Goal: Task Accomplishment & Management: Manage account settings

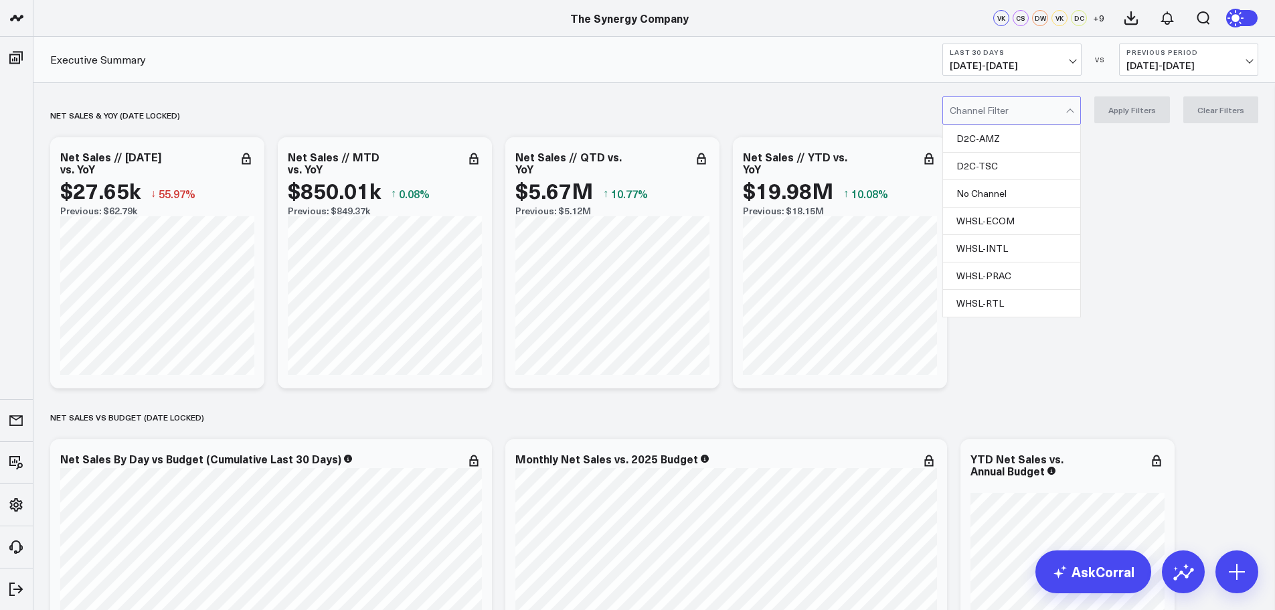
click at [1061, 120] on div at bounding box center [1008, 110] width 116 height 27
click at [1011, 162] on div "D2C-TSC" at bounding box center [1011, 166] width 137 height 27
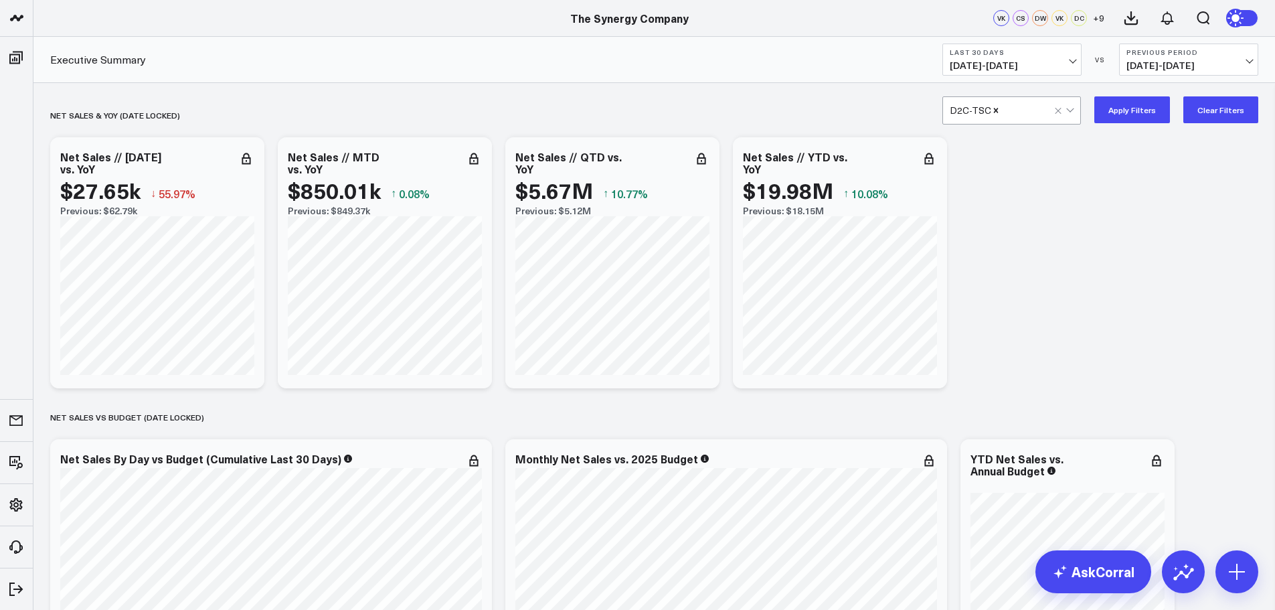
click at [1129, 108] on button "Apply Filters" at bounding box center [1132, 109] width 76 height 27
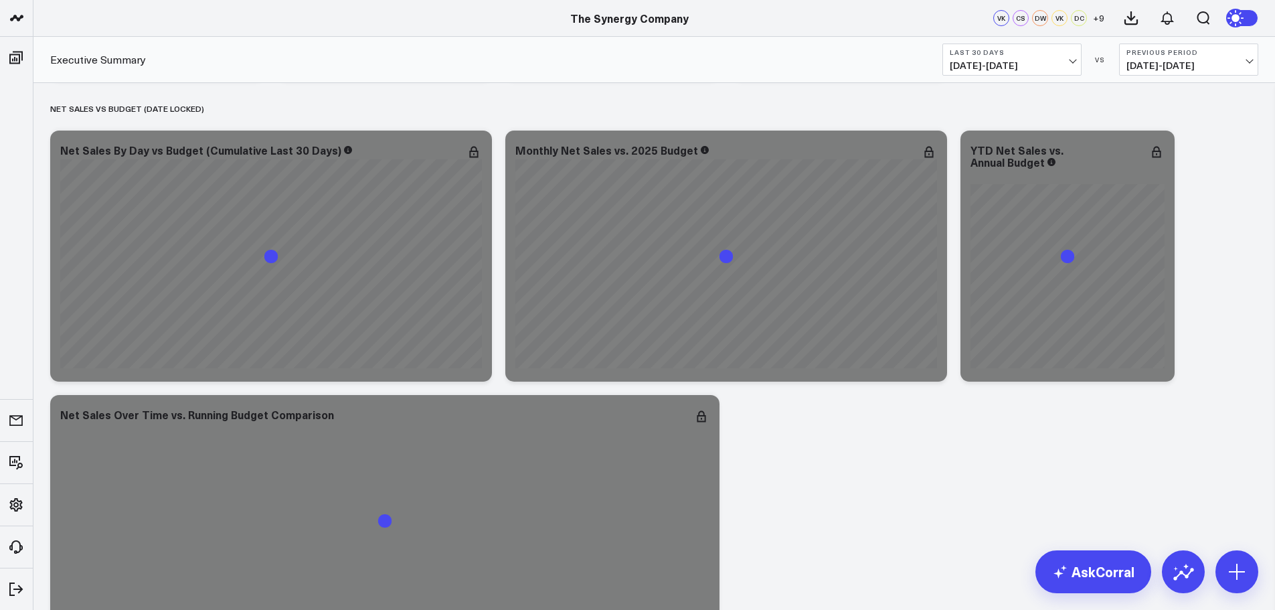
scroll to position [335, 0]
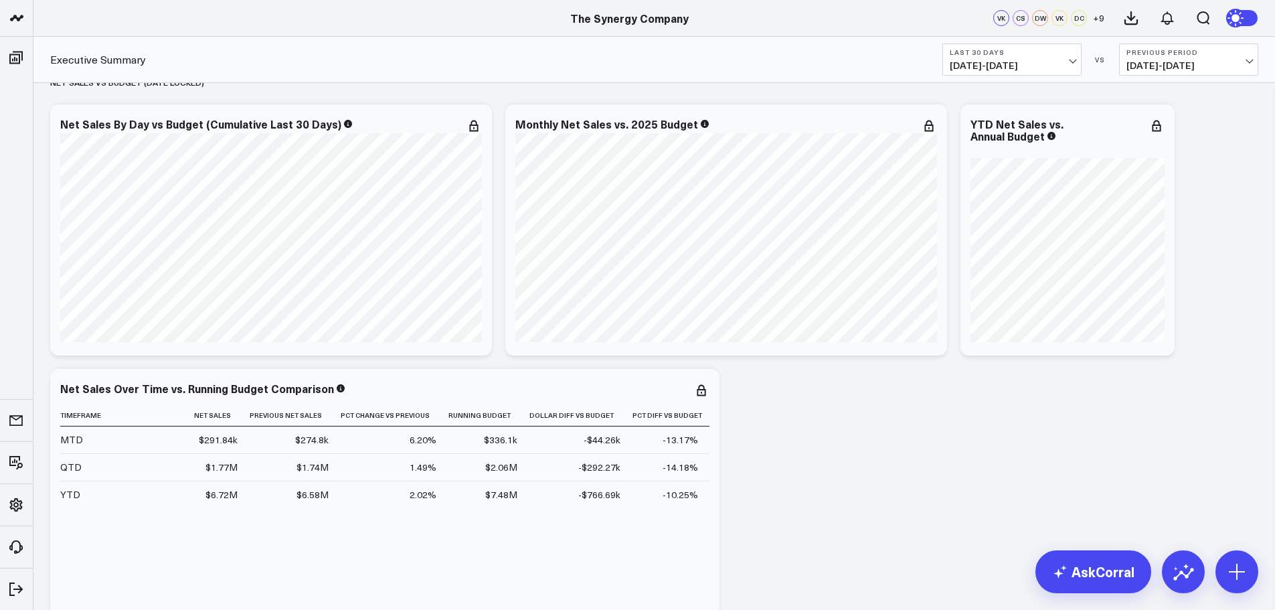
click at [1057, 58] on button "Last 30 Days [DATE] - [DATE]" at bounding box center [1012, 60] width 139 height 32
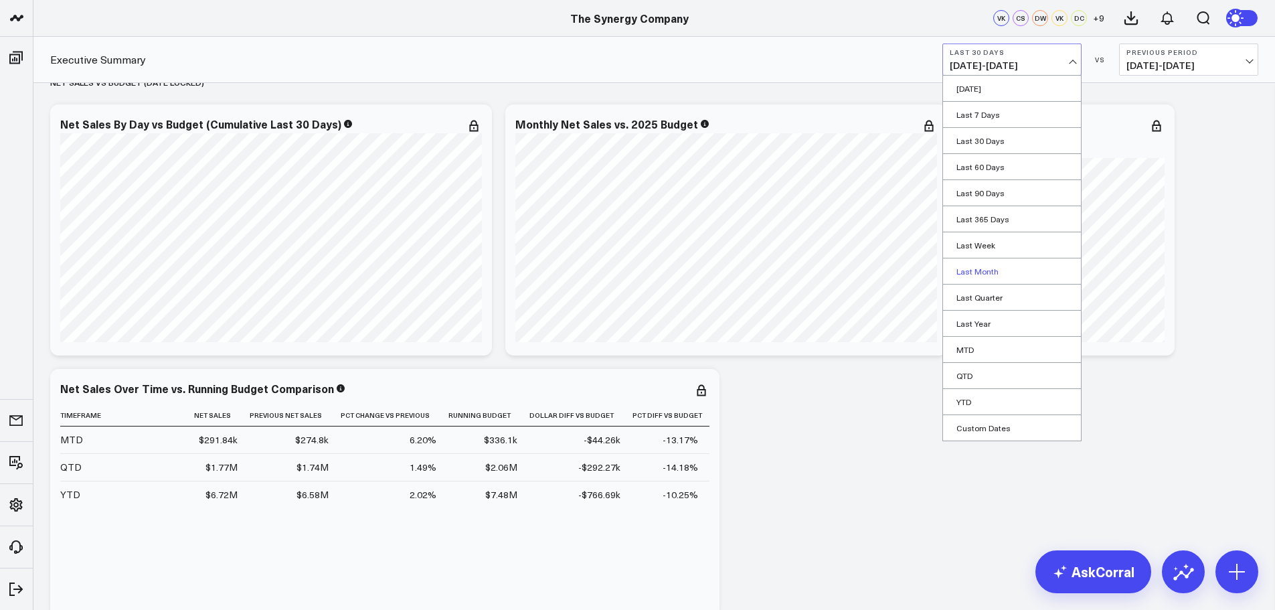
click at [984, 267] on link "Last Month" at bounding box center [1012, 270] width 138 height 25
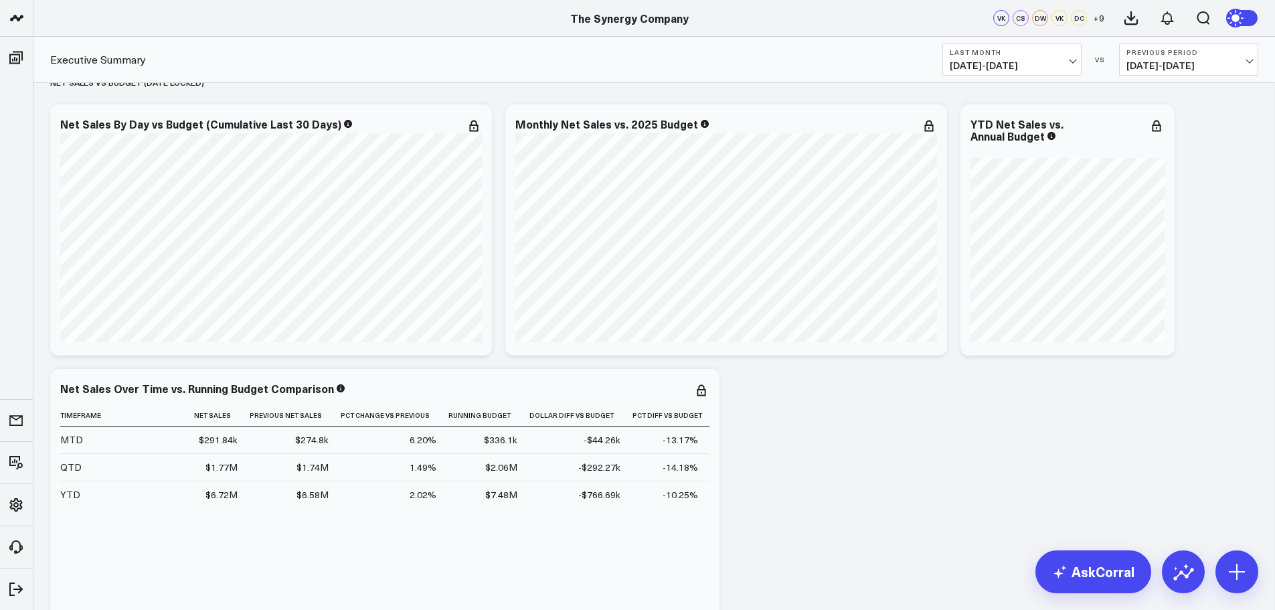
click at [1184, 54] on b "Previous Period" at bounding box center [1189, 52] width 125 height 8
click at [1139, 144] on link "YoY" at bounding box center [1189, 140] width 138 height 25
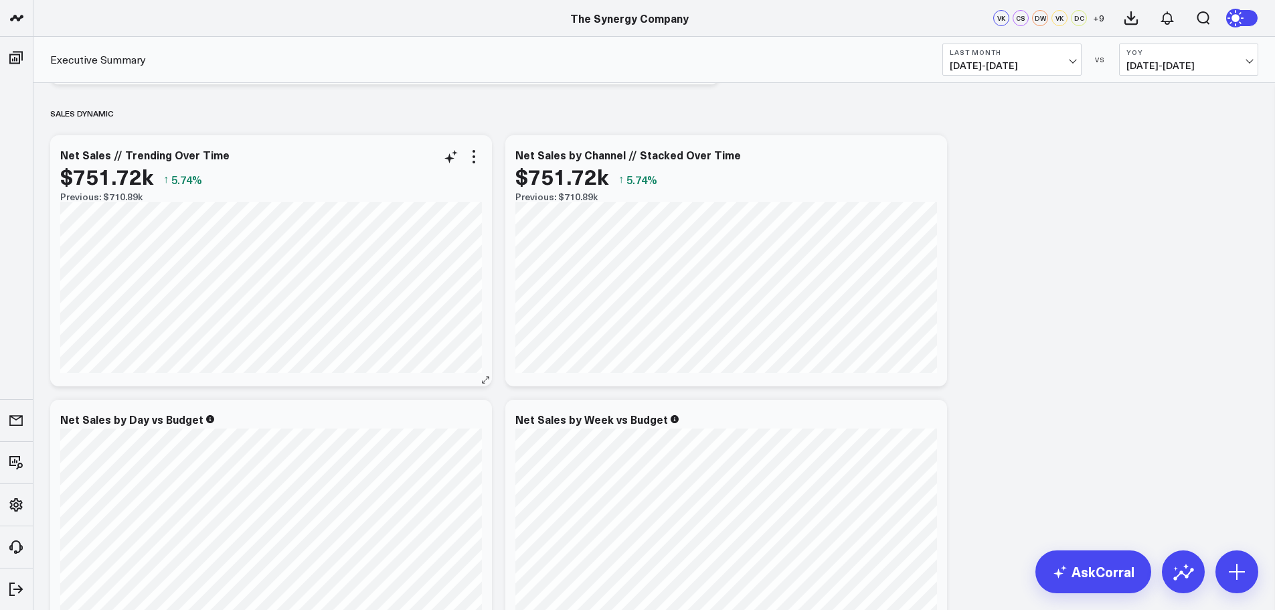
scroll to position [602, 0]
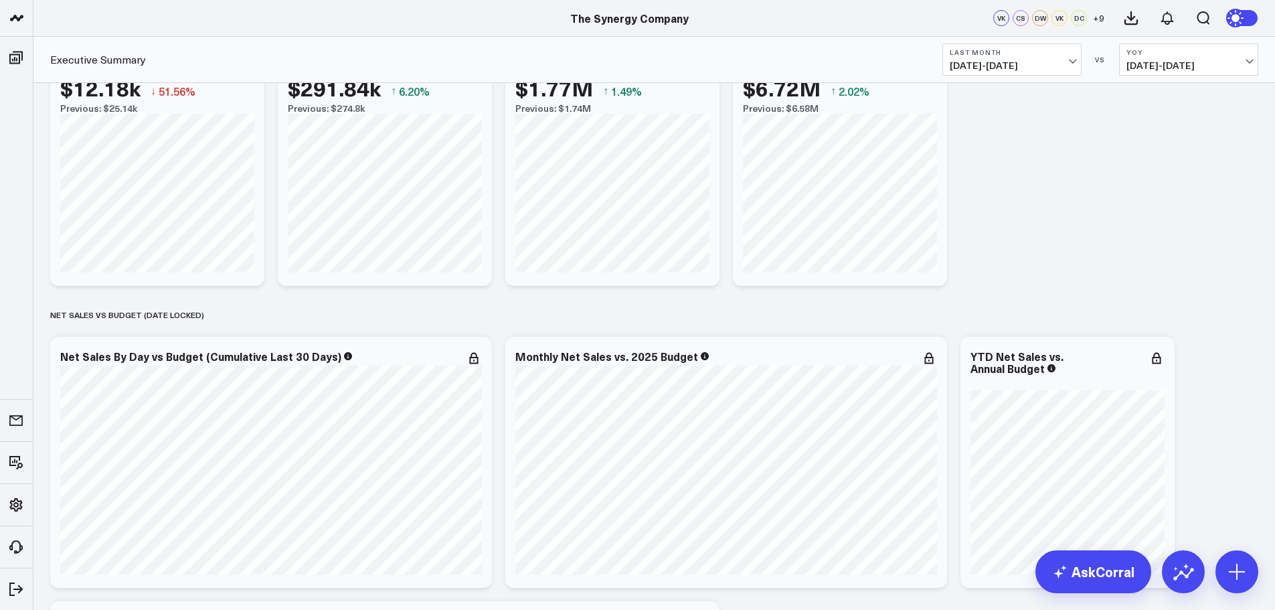
scroll to position [0, 0]
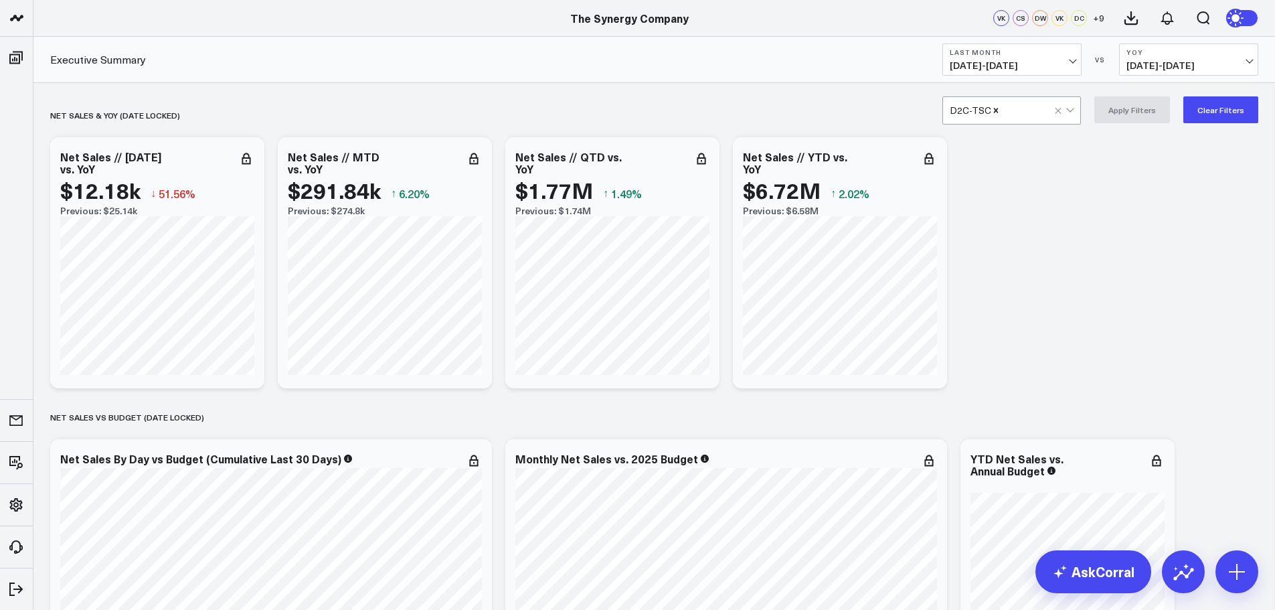
click at [1034, 114] on div at bounding box center [1028, 110] width 54 height 27
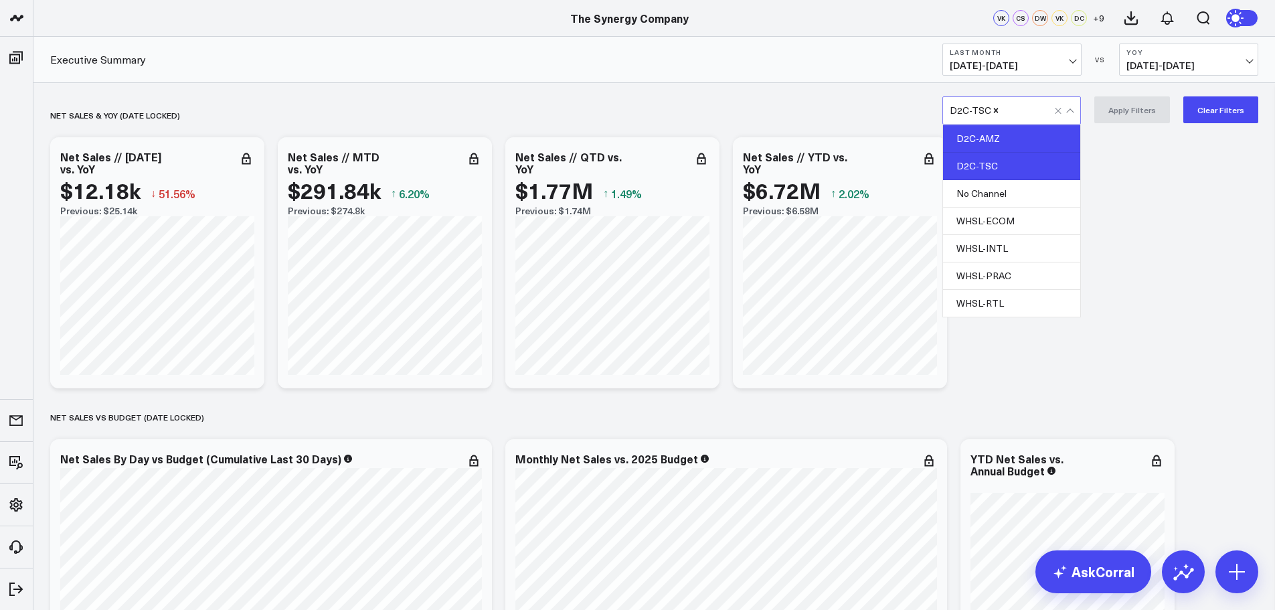
click at [986, 137] on div "D2C-AMZ" at bounding box center [1011, 138] width 137 height 27
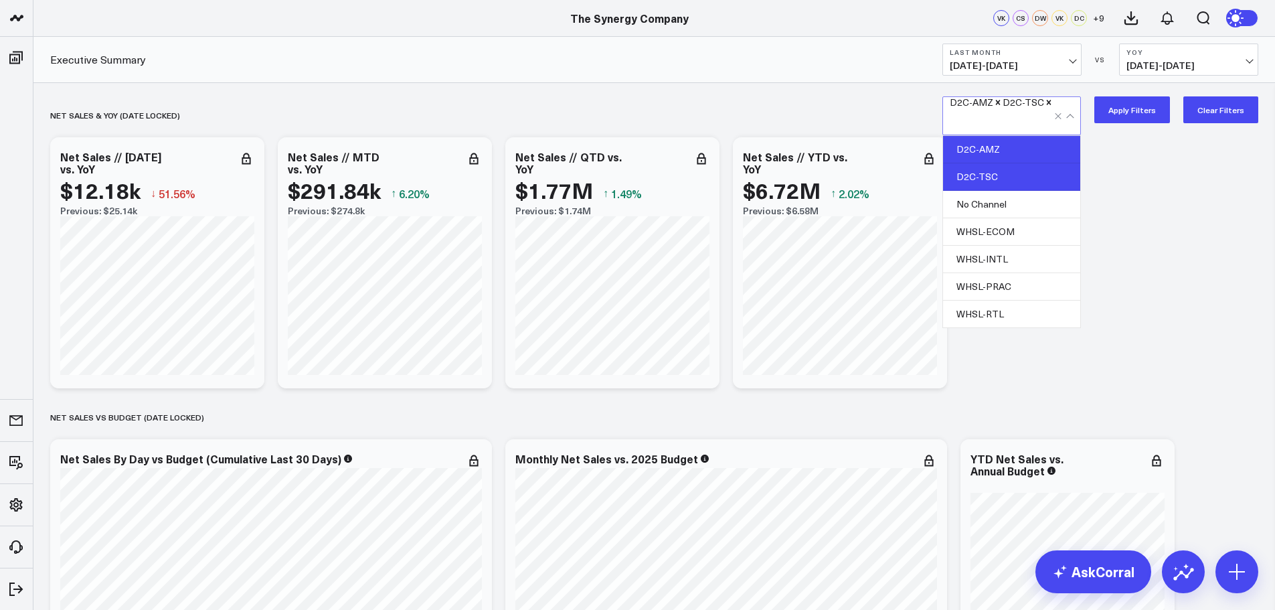
click at [985, 163] on div "D2C-TSC" at bounding box center [1011, 176] width 137 height 27
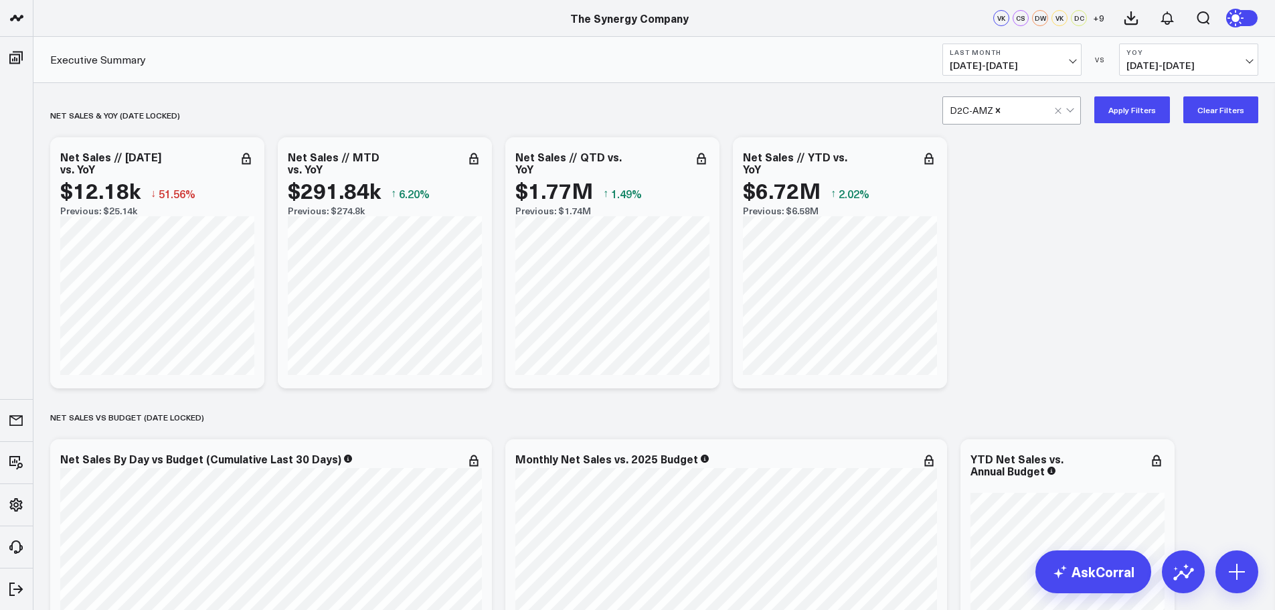
click at [1134, 109] on button "Apply Filters" at bounding box center [1132, 109] width 76 height 27
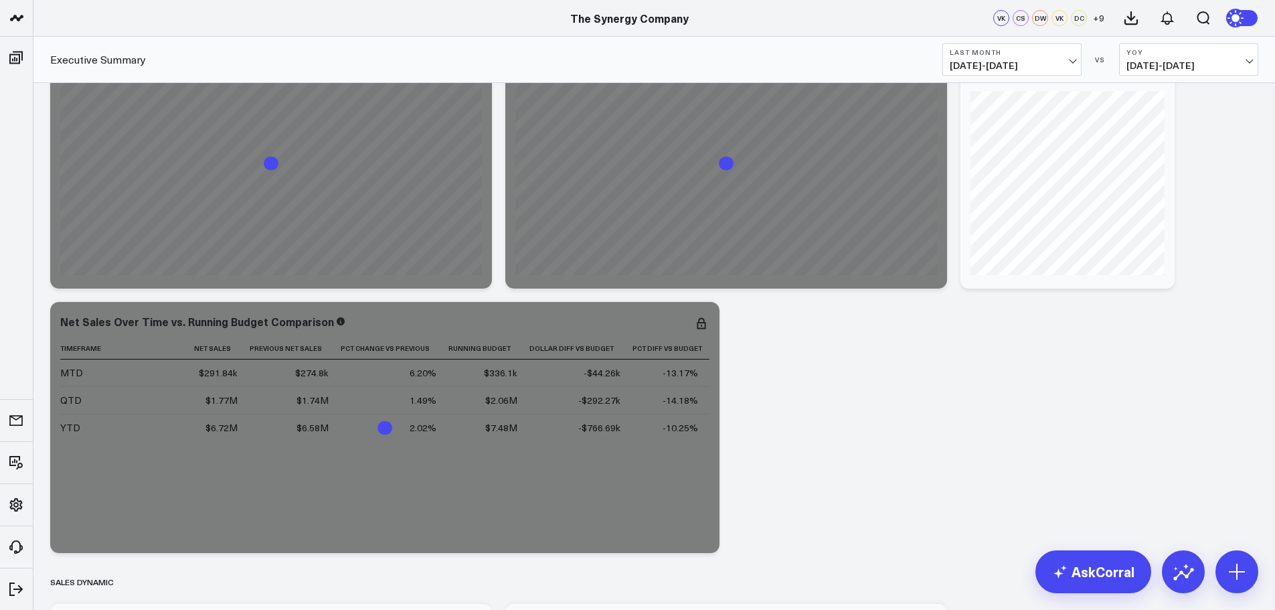
scroll to position [335, 0]
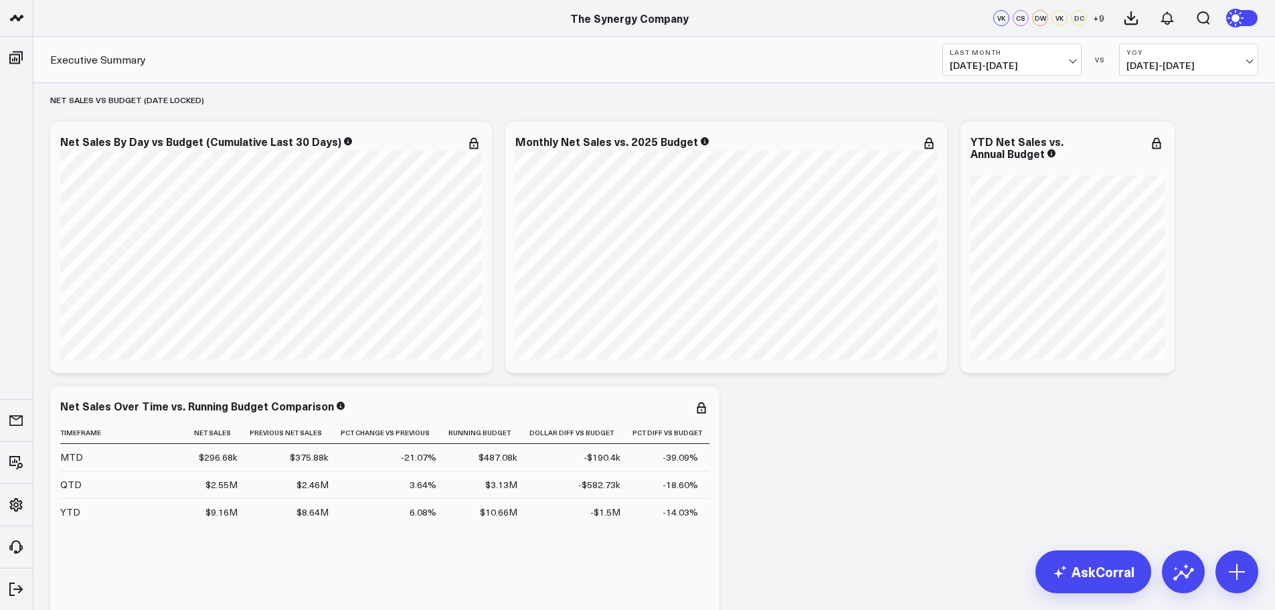
scroll to position [268, 0]
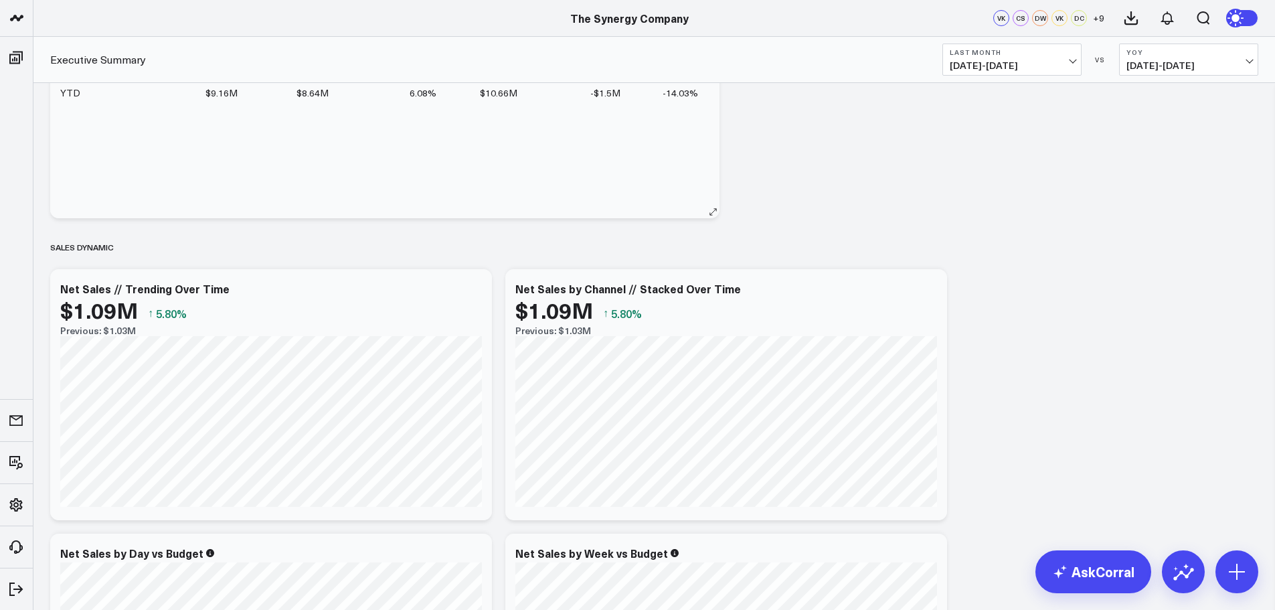
scroll to position [669, 0]
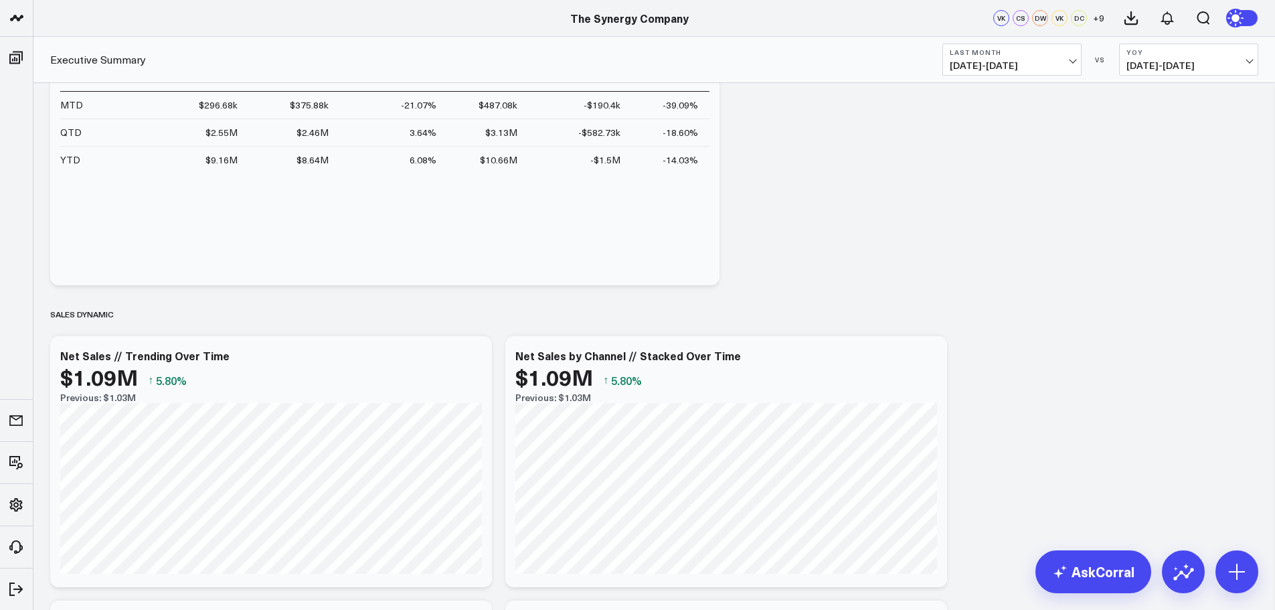
click at [1061, 58] on button "Last Month [DATE] - [DATE]" at bounding box center [1012, 60] width 139 height 32
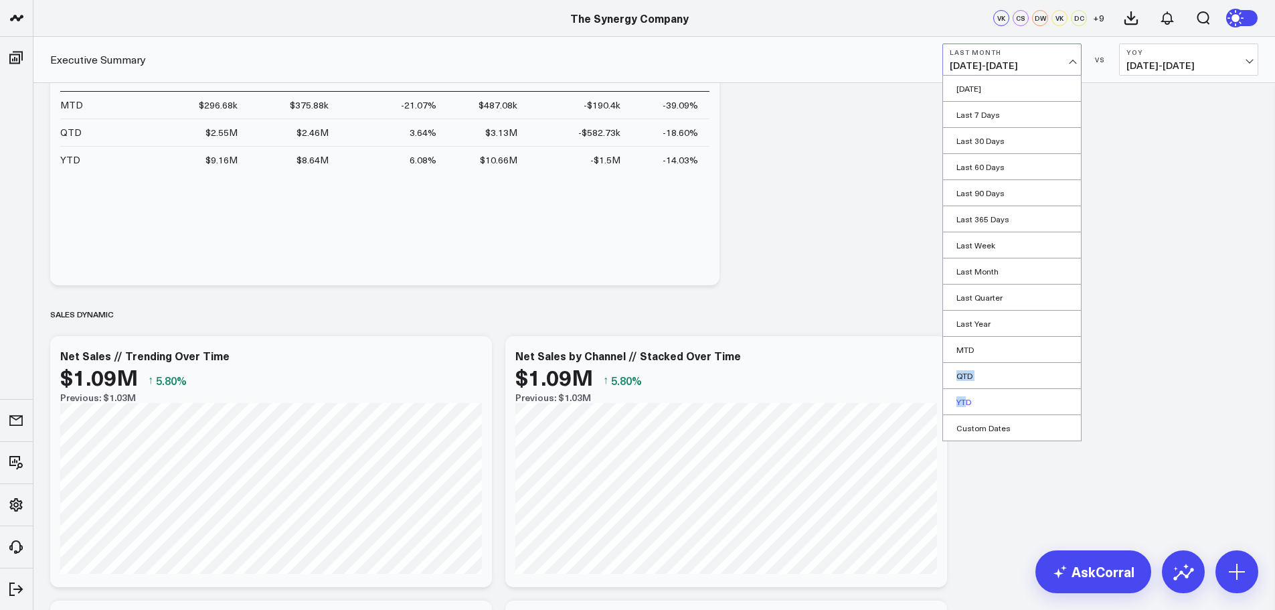
drag, startPoint x: 975, startPoint y: 366, endPoint x: 959, endPoint y: 404, distance: 42.0
click at [960, 402] on ul "[DATE] Last 7 Days Last 30 Days Last 60 Days Last 90 Days Last 365 Days Last We…" at bounding box center [1012, 258] width 139 height 366
click at [962, 399] on link "YTD" at bounding box center [1012, 401] width 138 height 25
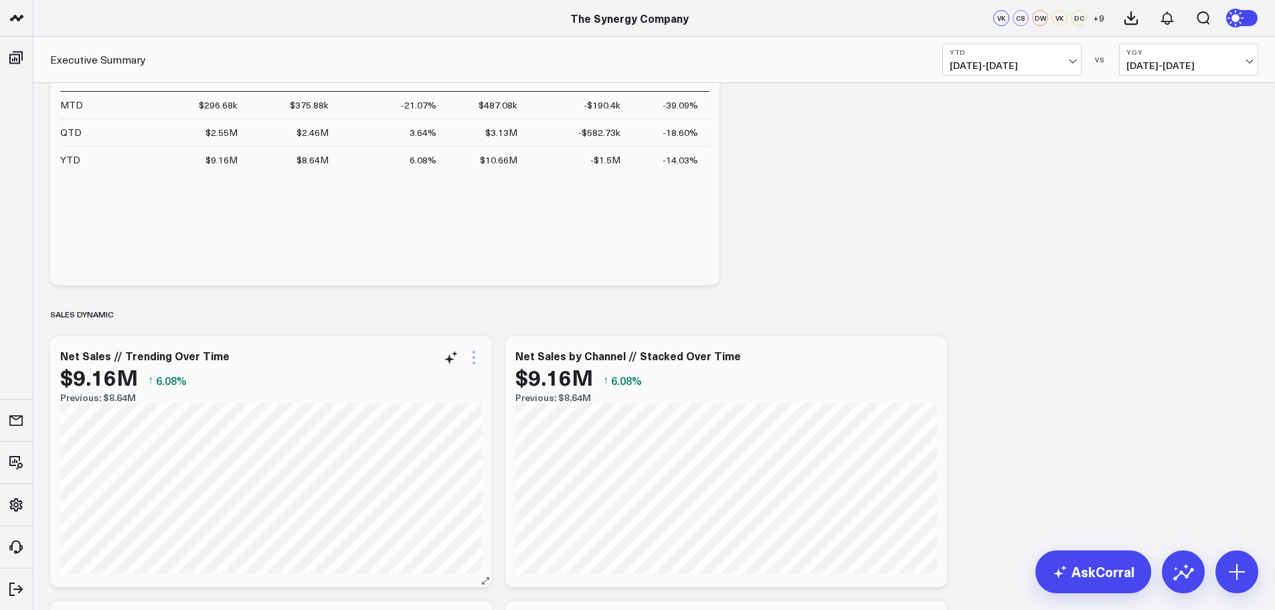
click at [475, 357] on icon at bounding box center [474, 357] width 3 height 3
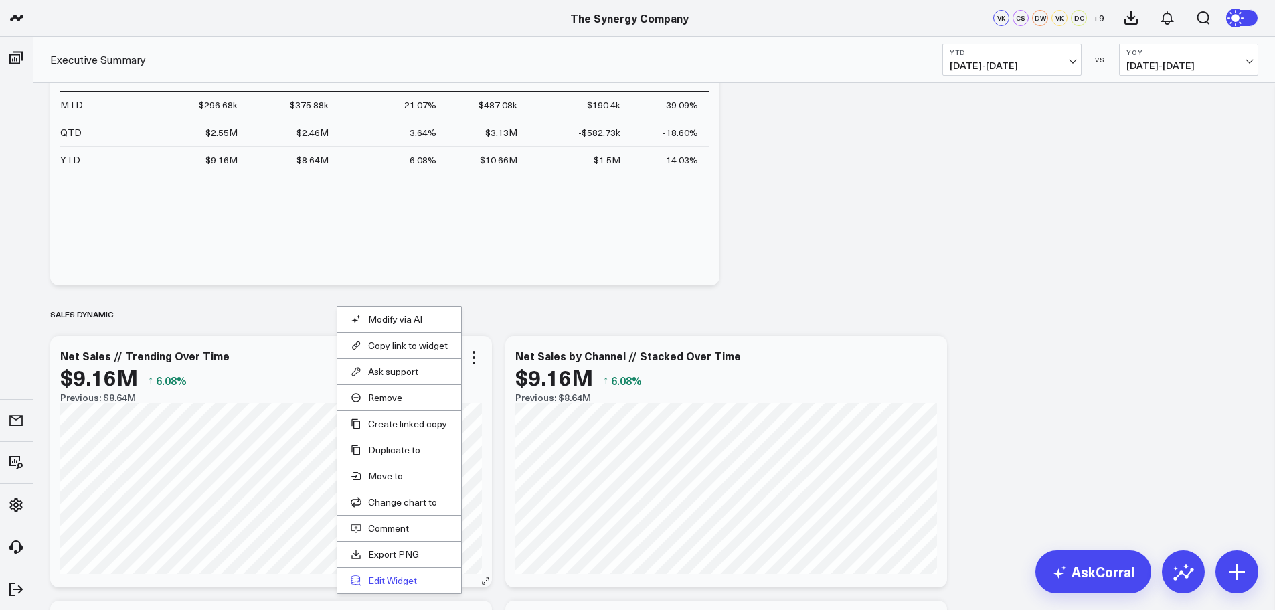
click at [396, 580] on button "Edit Widget" at bounding box center [399, 580] width 97 height 12
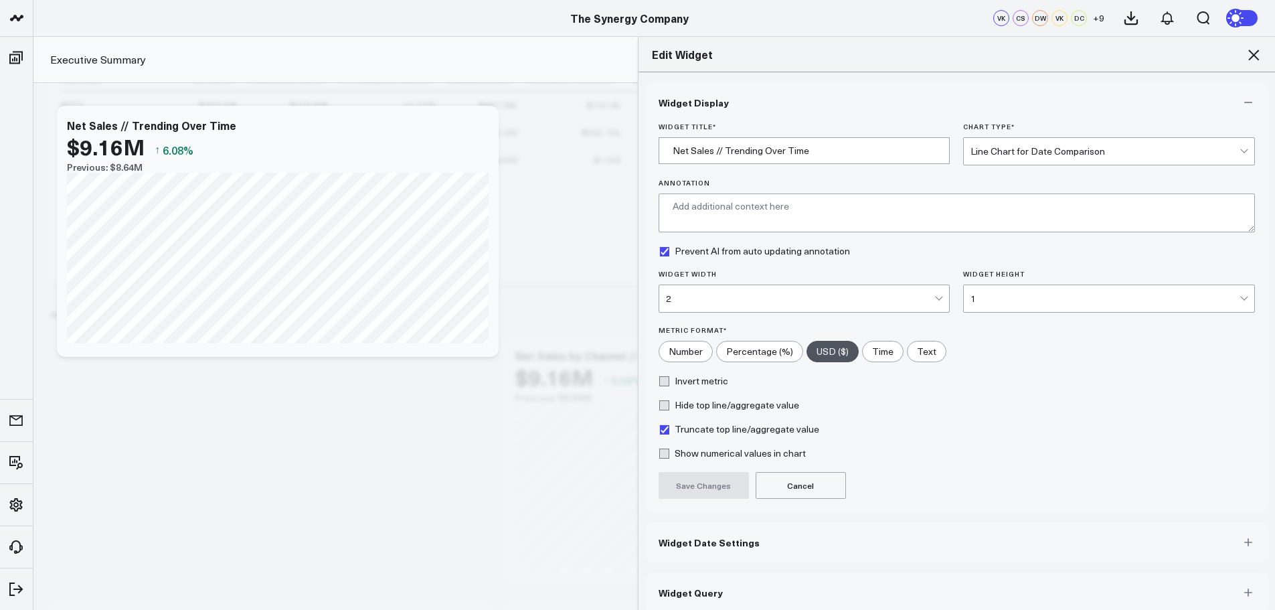
click at [682, 542] on span "Widget Date Settings" at bounding box center [709, 542] width 101 height 11
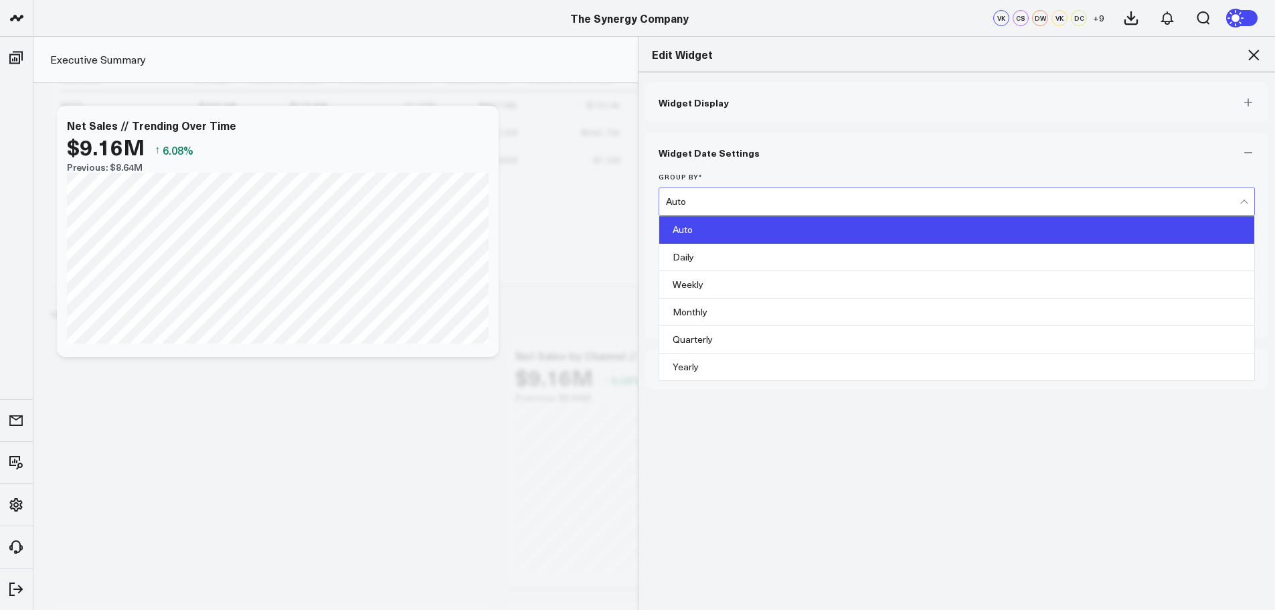
click at [698, 206] on div "Auto" at bounding box center [953, 201] width 574 height 11
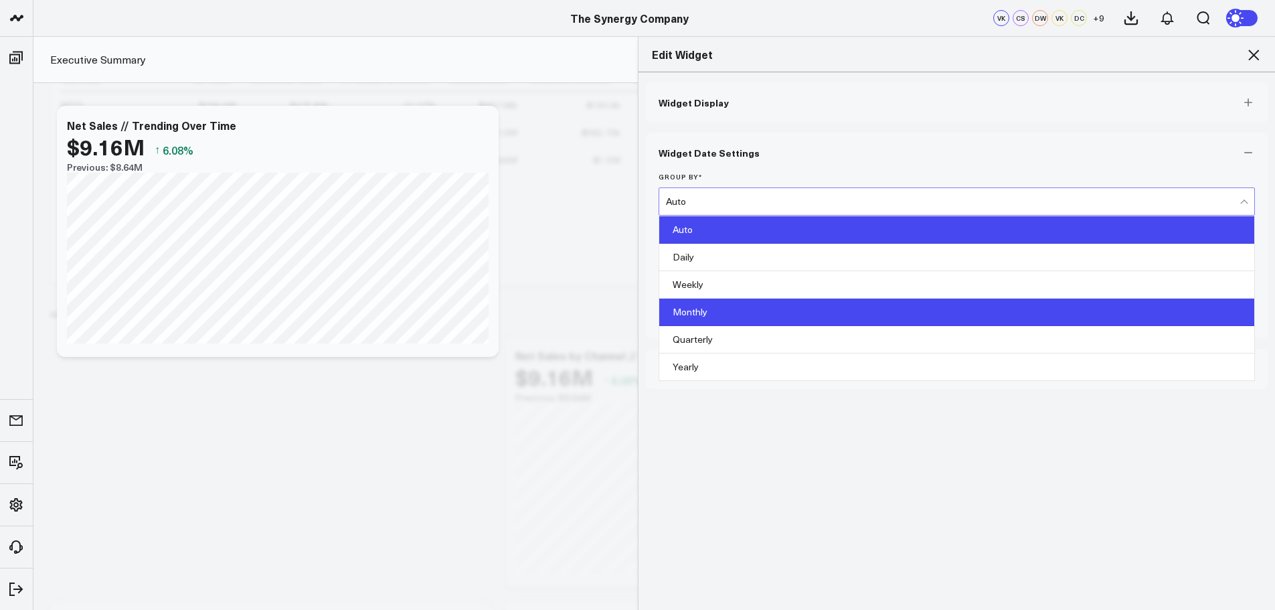
click at [689, 307] on div "Monthly" at bounding box center [957, 312] width 596 height 27
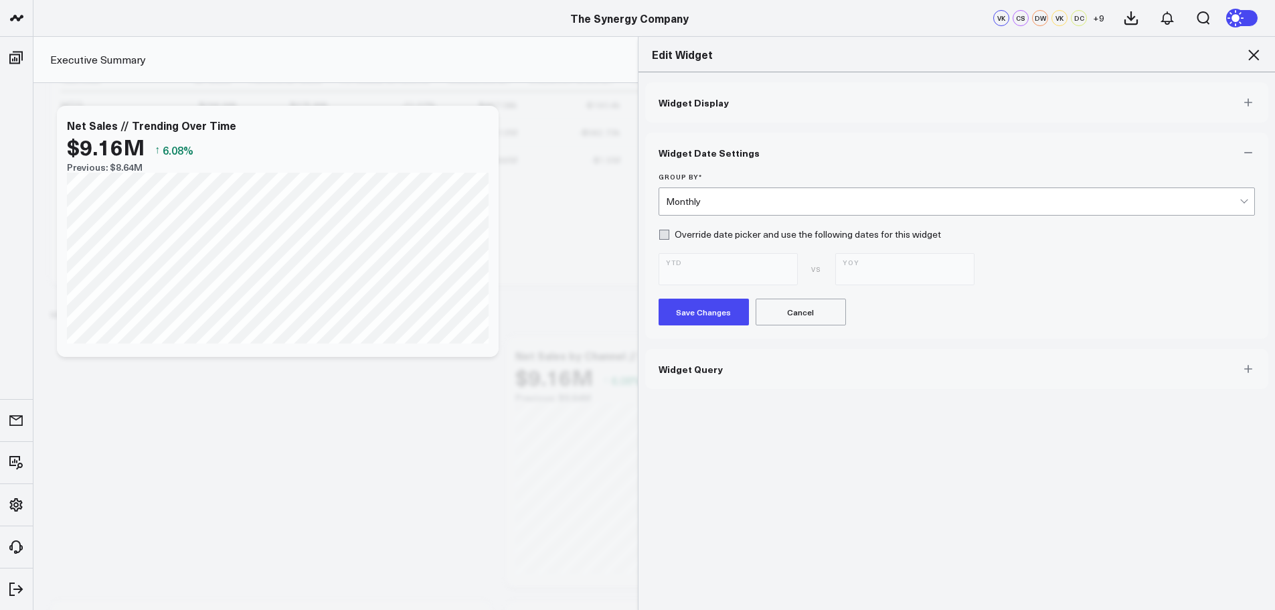
click at [689, 307] on button "Save Changes" at bounding box center [704, 312] width 90 height 27
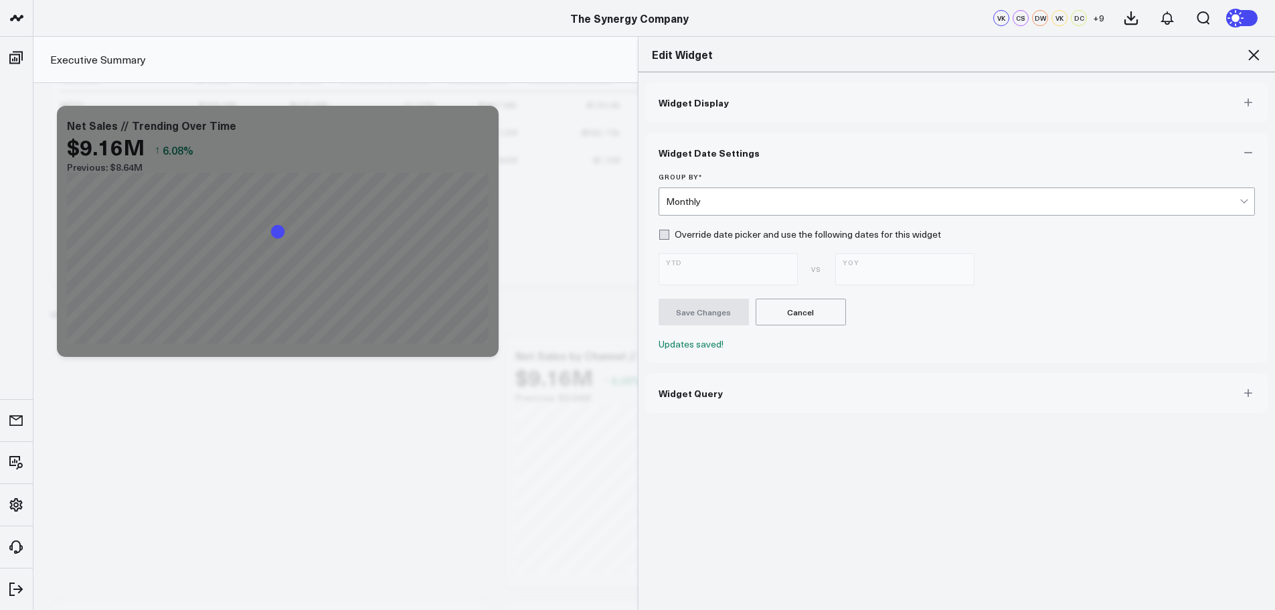
click at [1254, 58] on icon at bounding box center [1254, 55] width 16 height 16
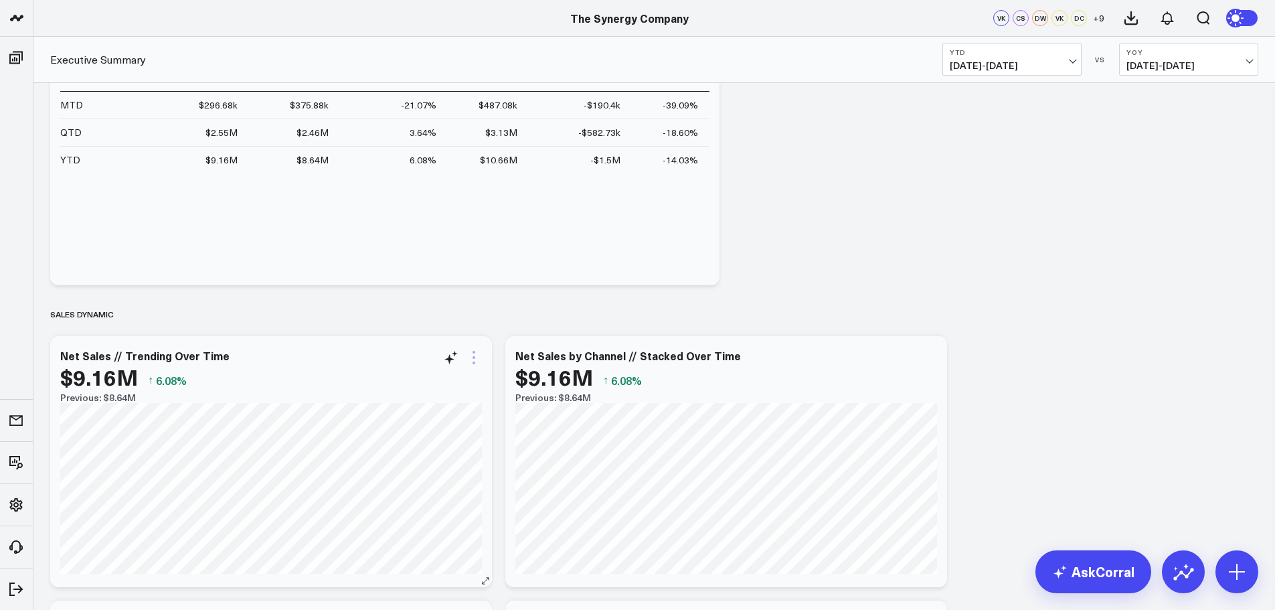
click at [474, 358] on icon at bounding box center [474, 357] width 3 height 3
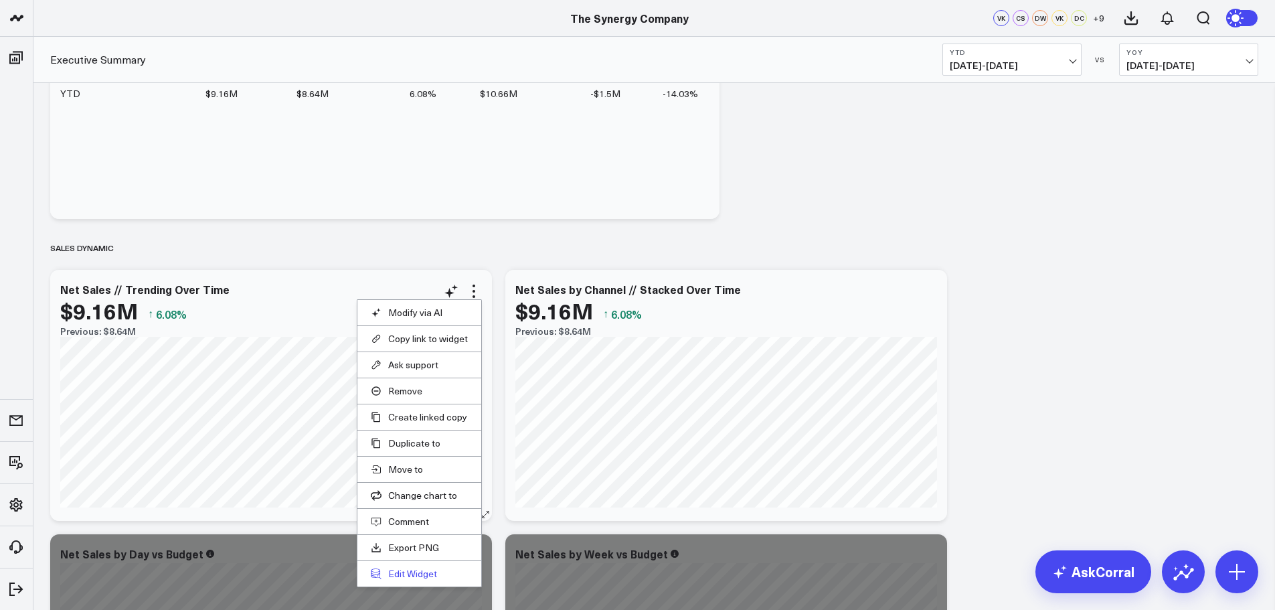
scroll to position [736, 0]
click at [422, 568] on button "Edit Widget" at bounding box center [419, 573] width 97 height 12
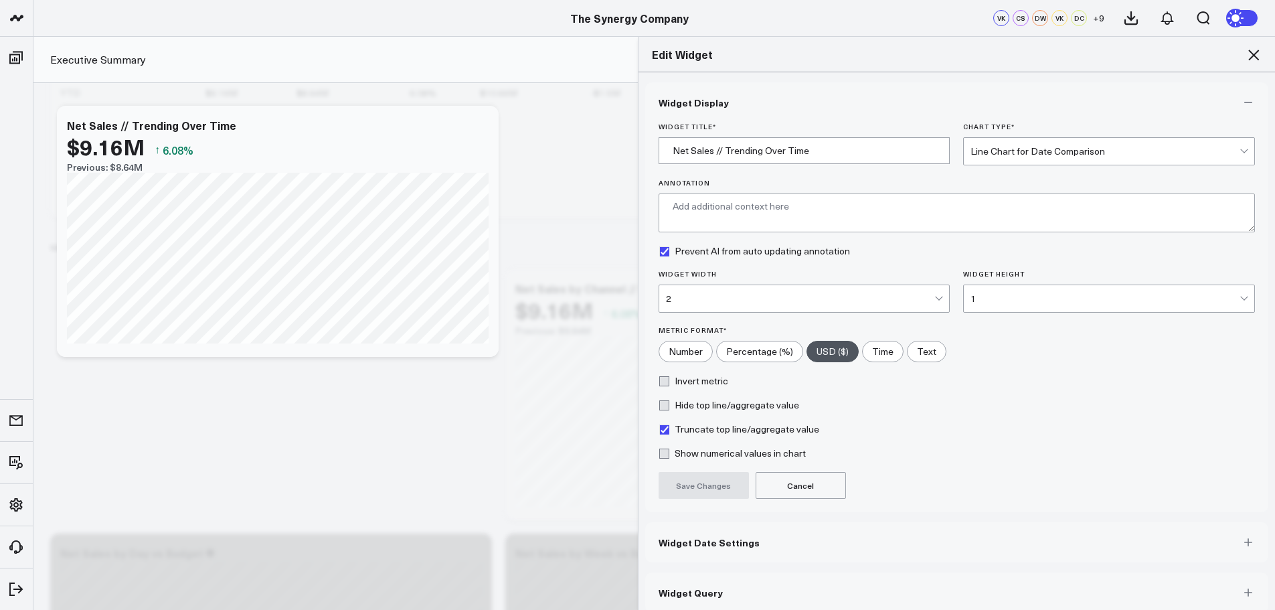
click at [692, 545] on span "Widget Date Settings" at bounding box center [709, 542] width 101 height 11
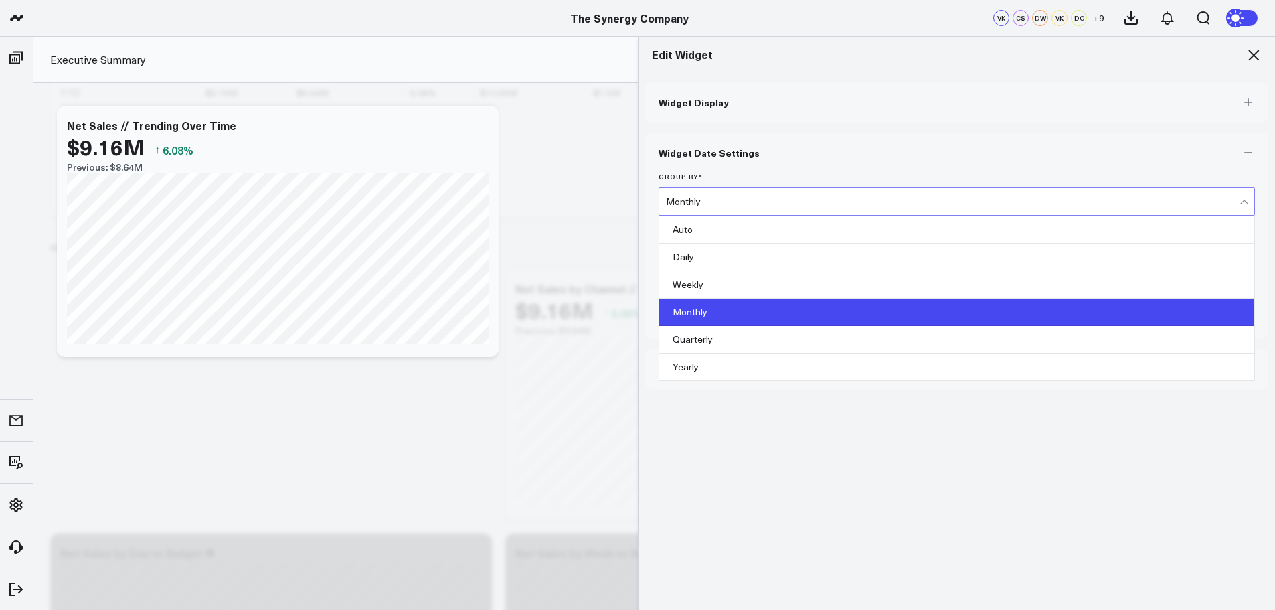
click at [718, 198] on div "Monthly" at bounding box center [953, 201] width 574 height 11
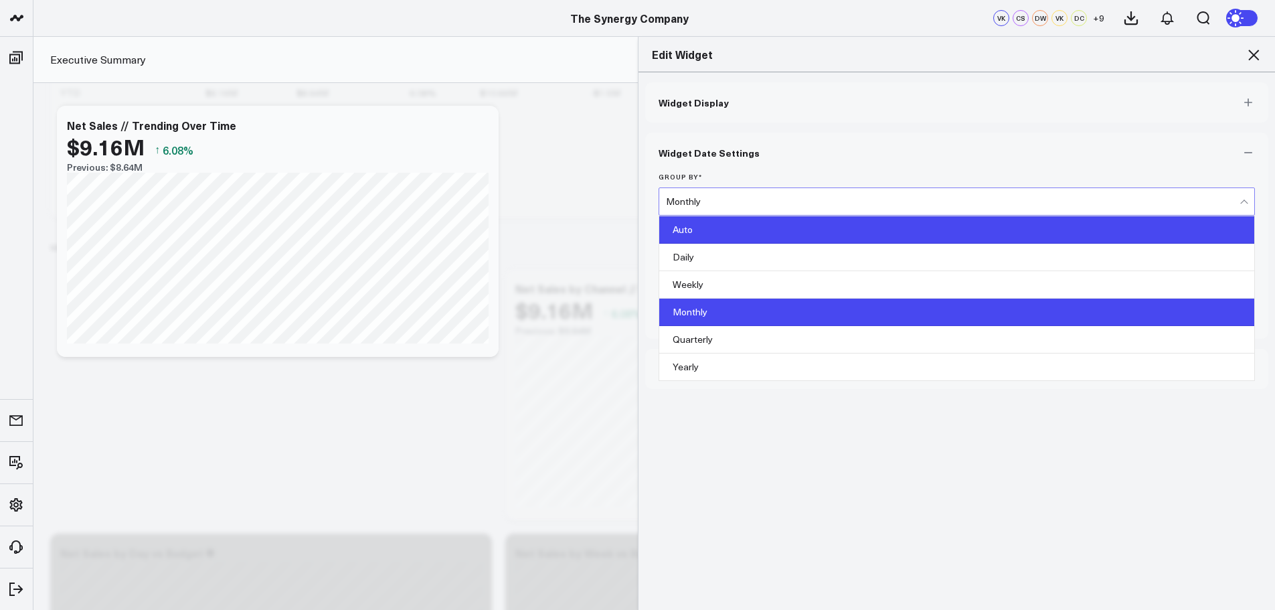
click at [706, 228] on div "Auto" at bounding box center [957, 229] width 596 height 27
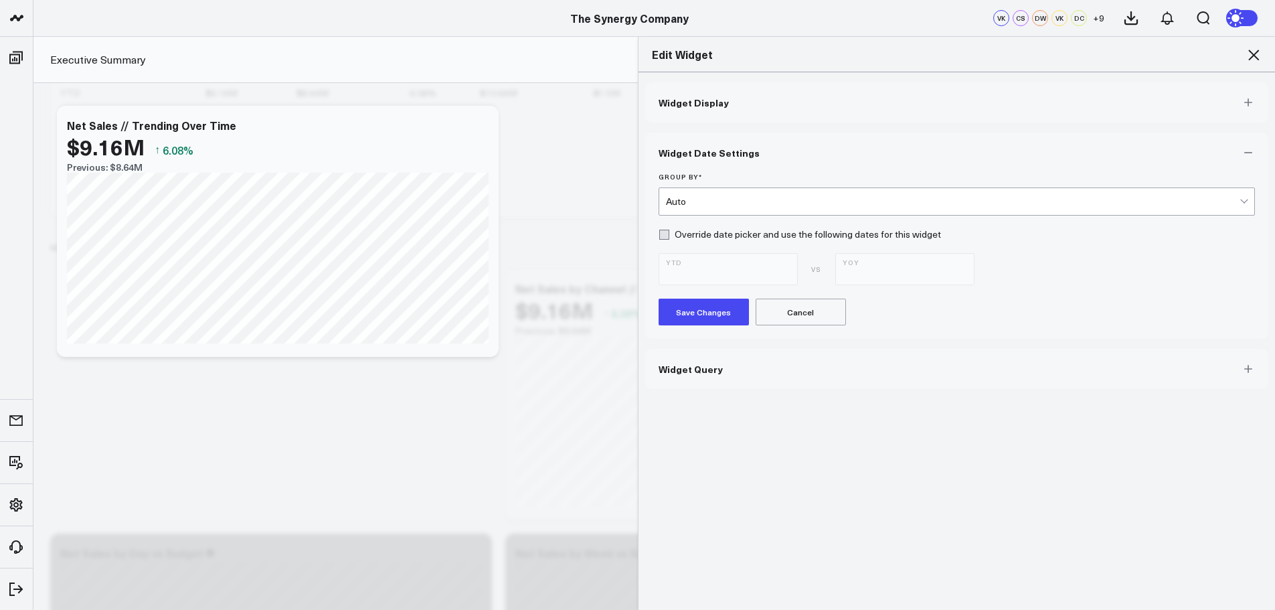
click at [697, 310] on button "Save Changes" at bounding box center [704, 312] width 90 height 27
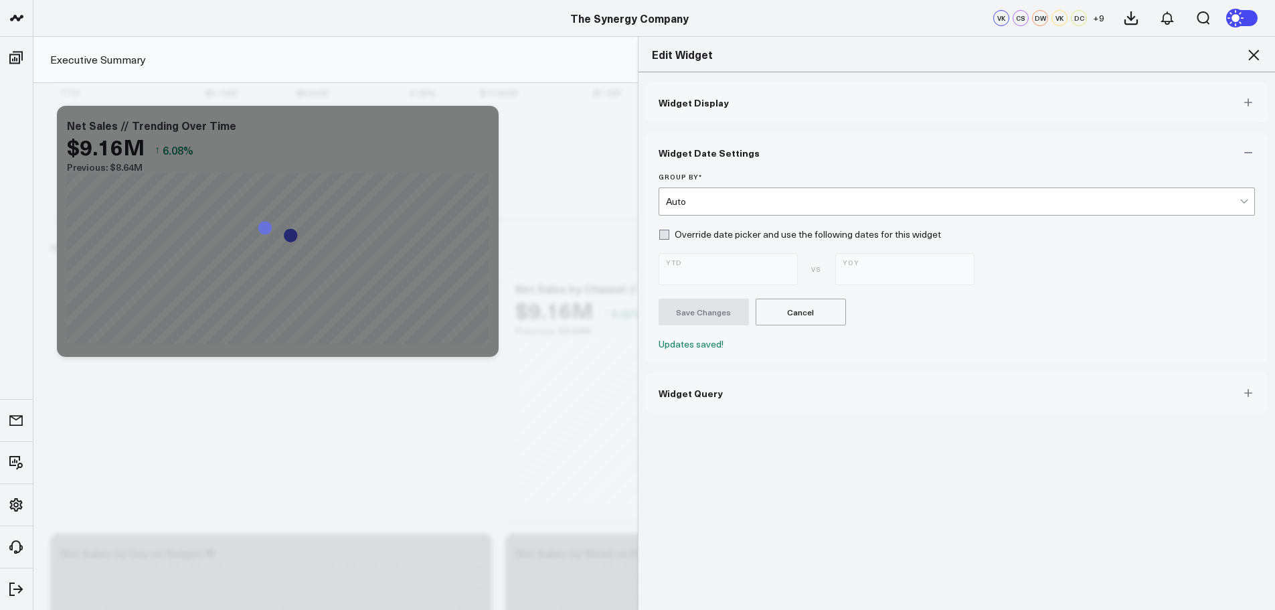
click at [1256, 56] on icon at bounding box center [1254, 55] width 16 height 16
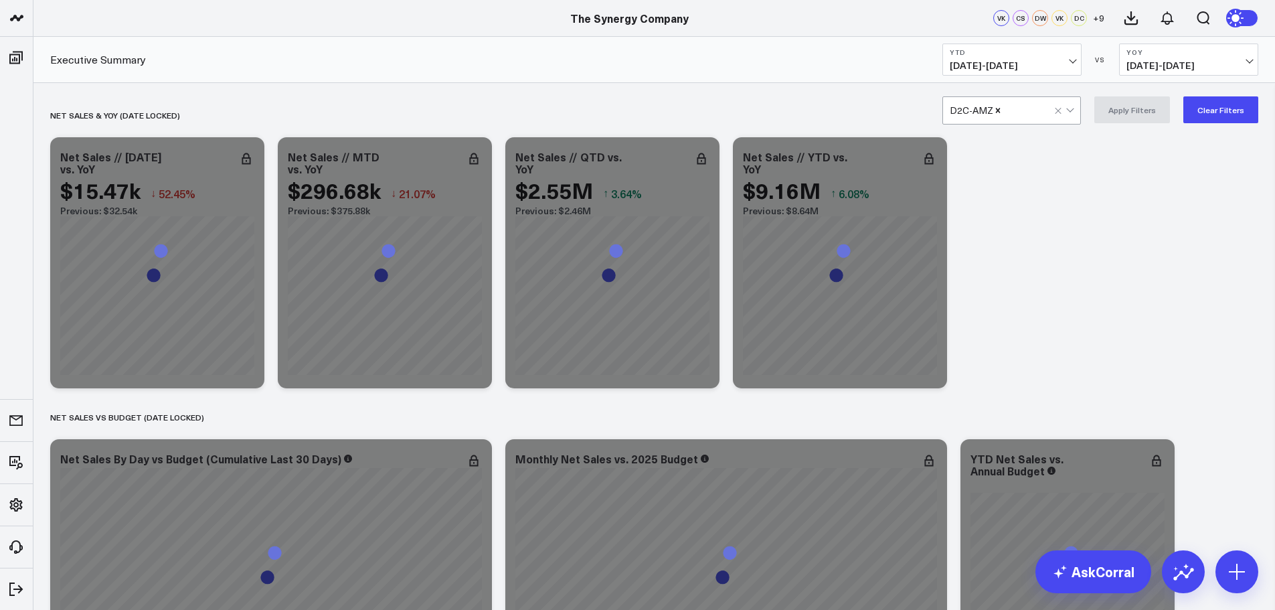
click at [1030, 116] on div at bounding box center [1029, 110] width 52 height 27
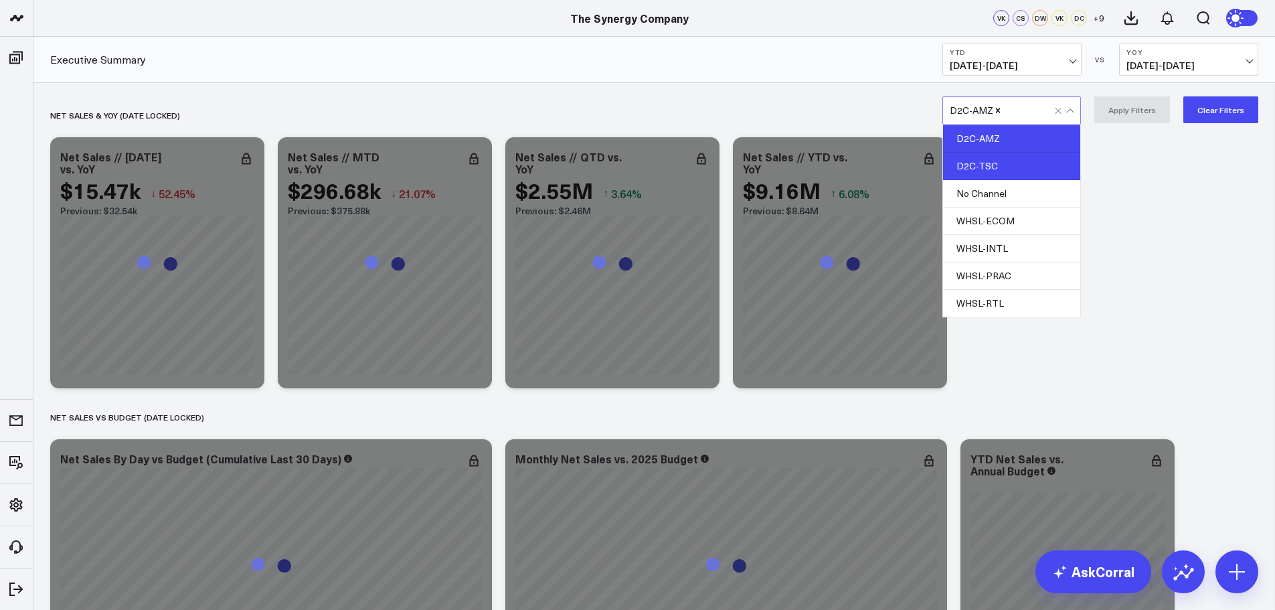
click at [1017, 157] on div "D2C-TSC" at bounding box center [1011, 166] width 137 height 27
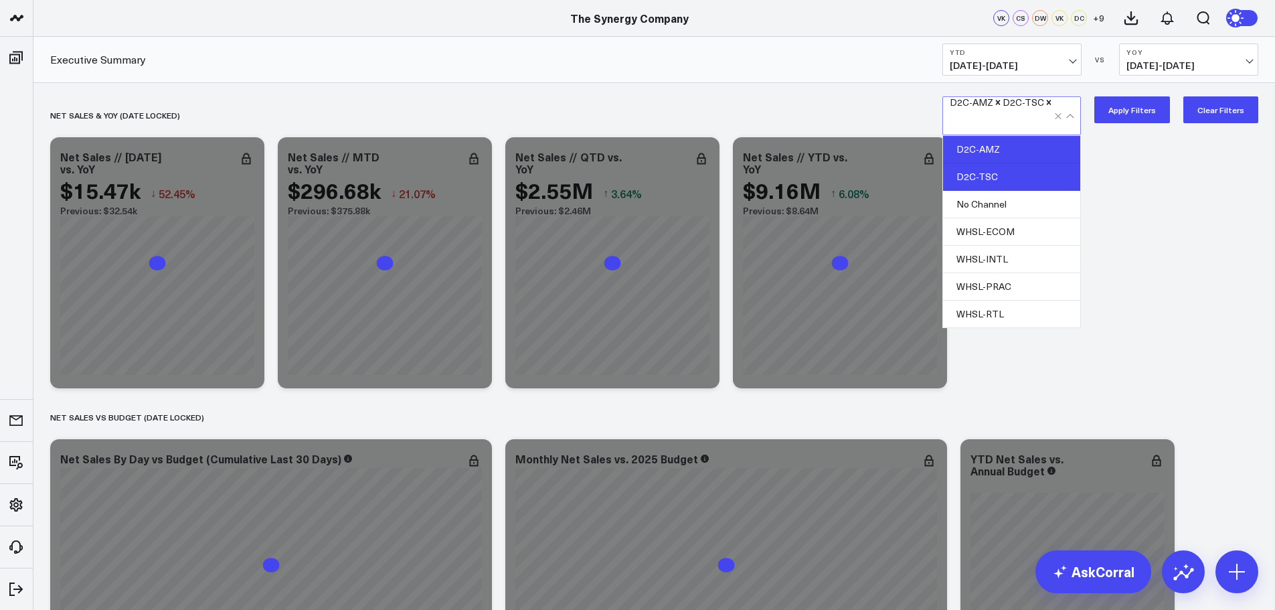
click at [1131, 111] on button "Apply Filters" at bounding box center [1132, 109] width 76 height 27
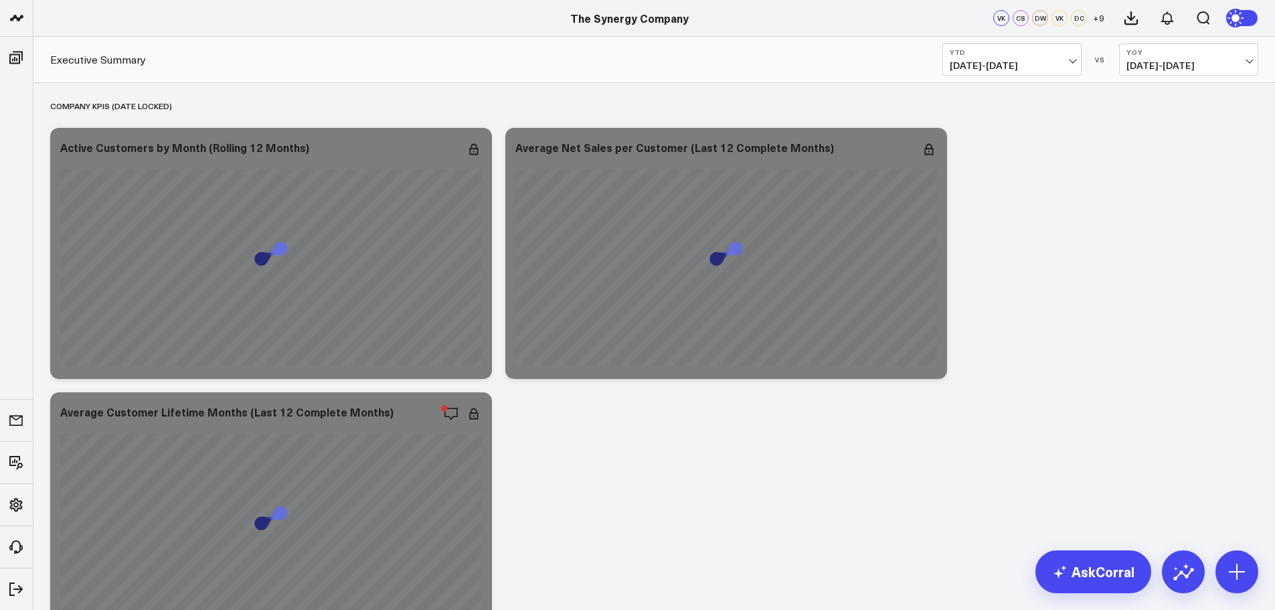
scroll to position [2904, 0]
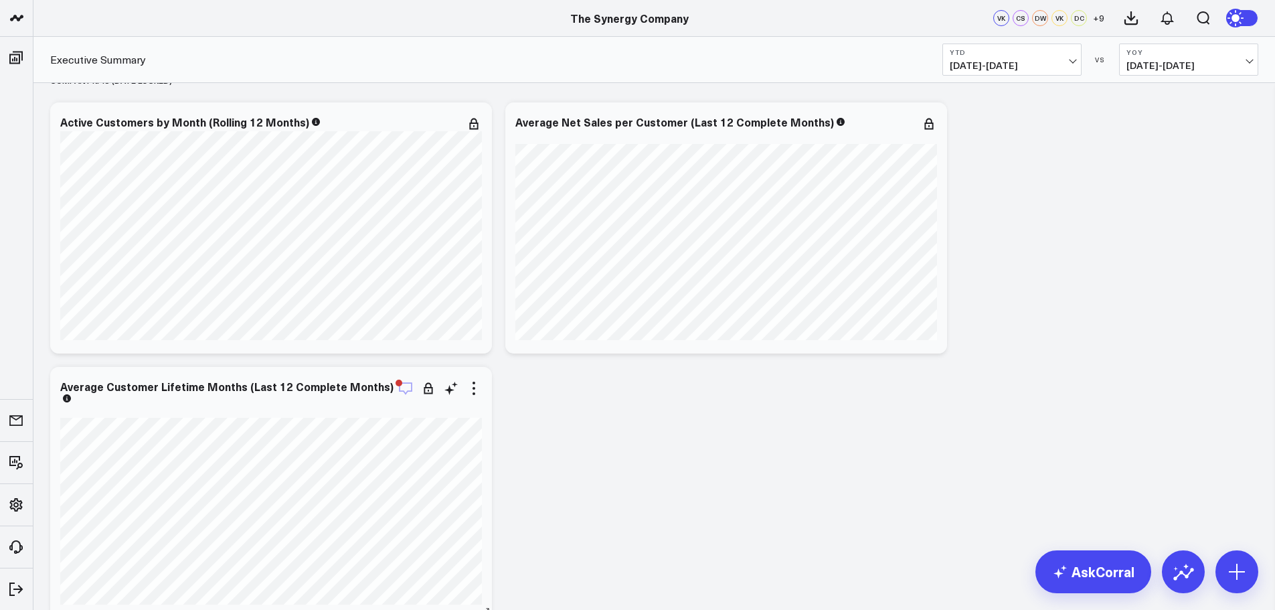
click at [408, 388] on icon "button" at bounding box center [406, 388] width 16 height 16
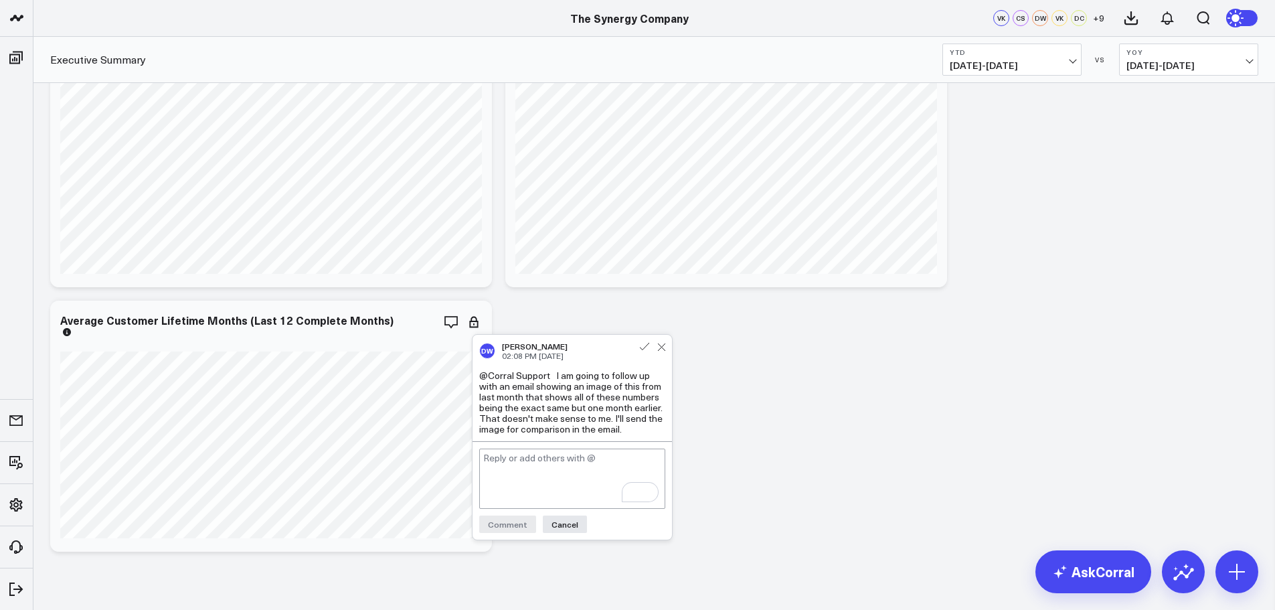
scroll to position [2971, 0]
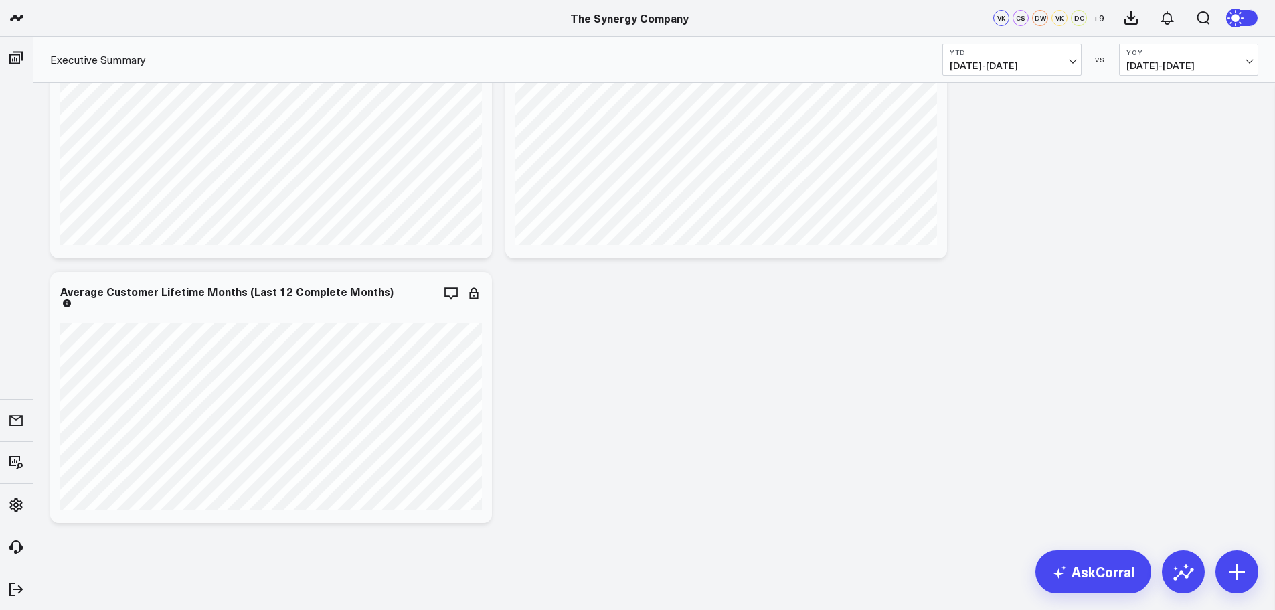
scroll to position [2865, 0]
